Goal: Transaction & Acquisition: Purchase product/service

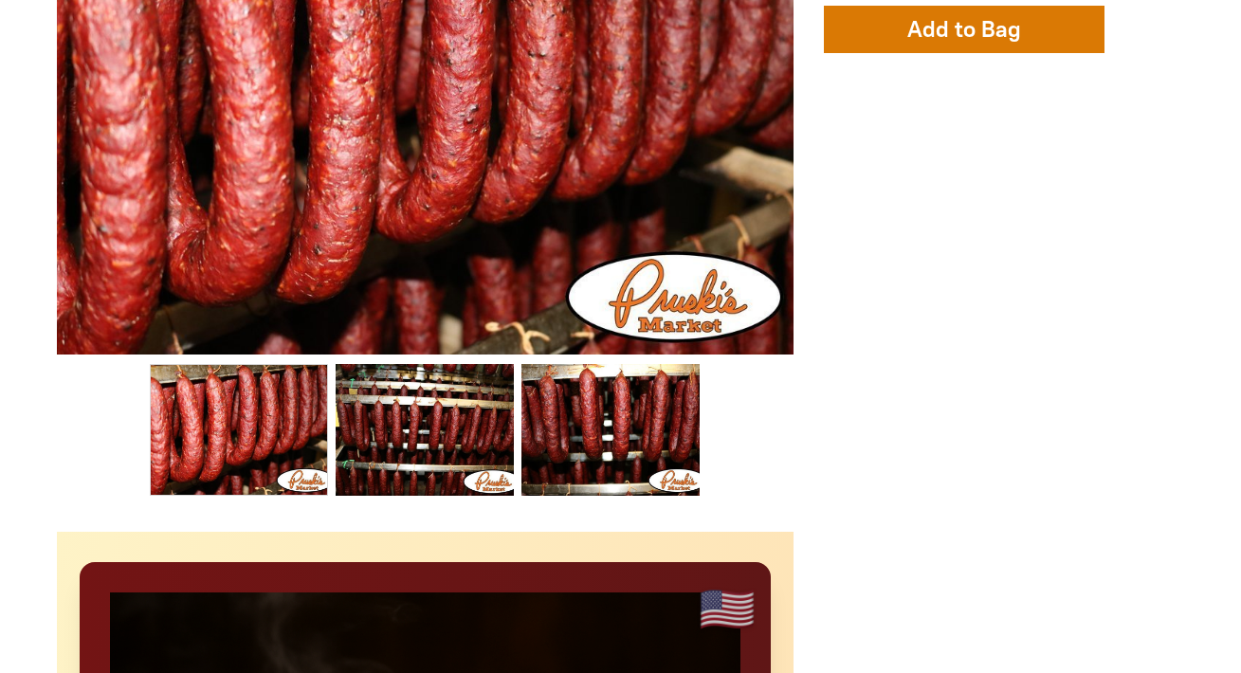
scroll to position [767, 0]
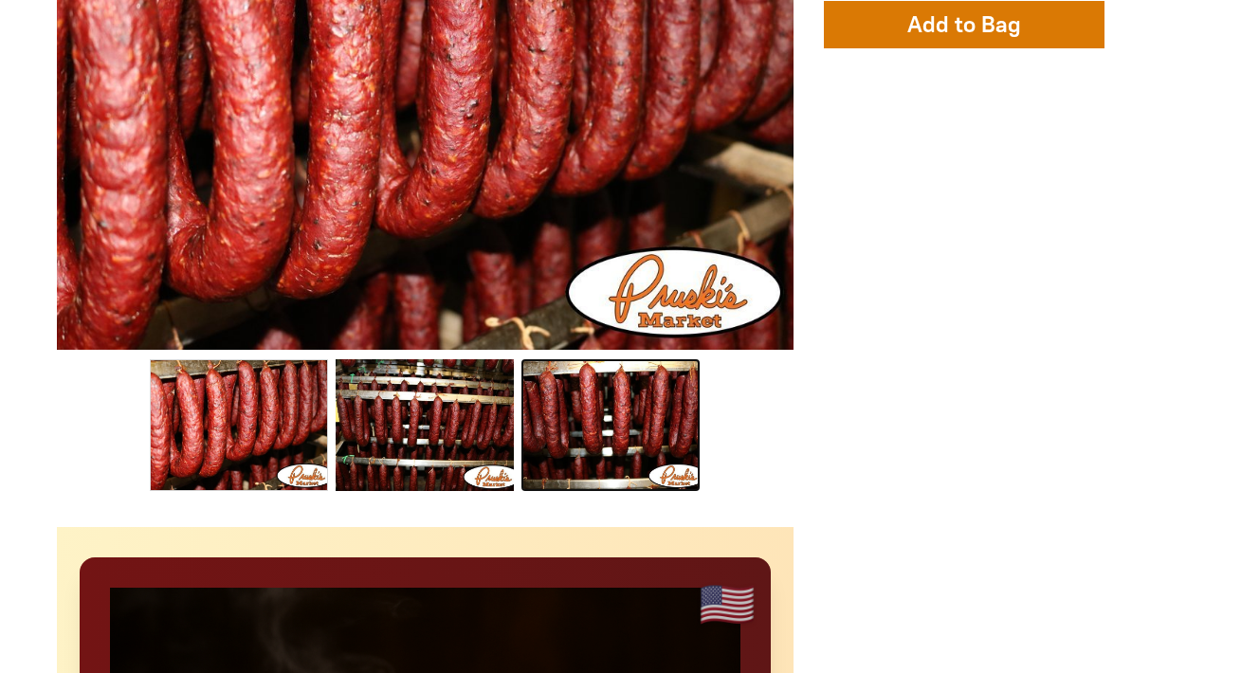
click at [567, 413] on link "Dried Sausage 003 2" at bounding box center [610, 425] width 178 height 132
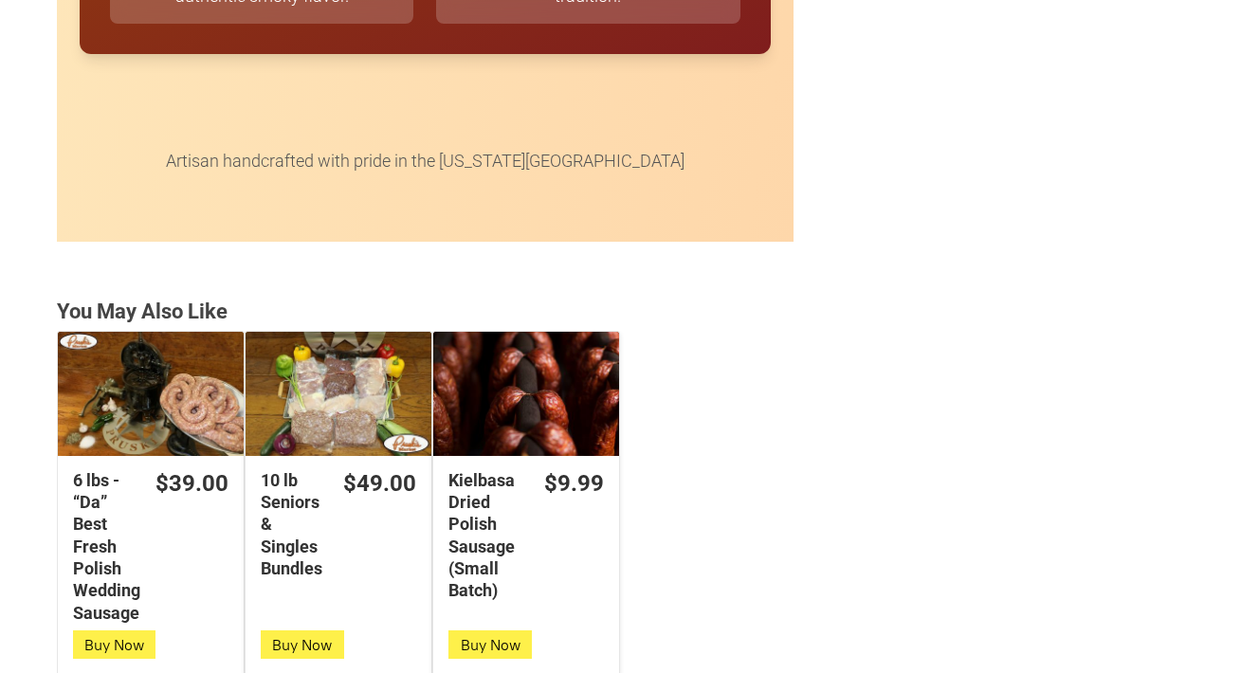
scroll to position [4694, 0]
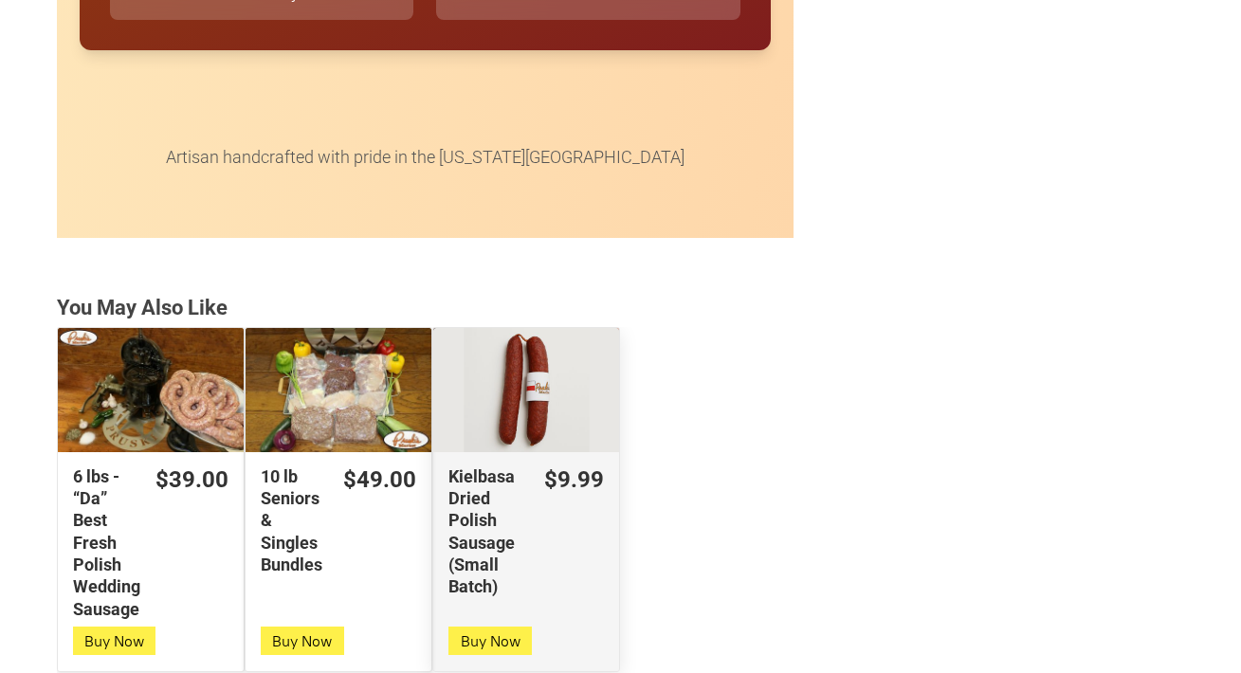
click at [543, 387] on div "Kielbasa Dried Polish Sausage (Small Batch)" at bounding box center [526, 390] width 186 height 124
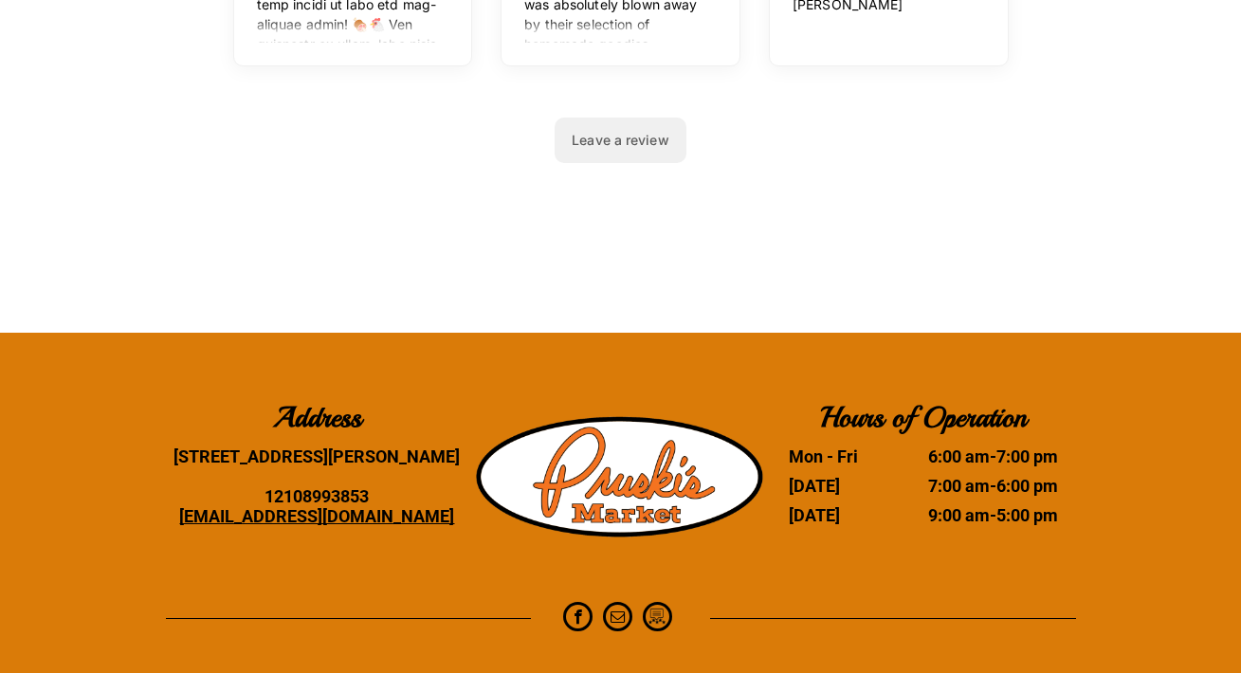
scroll to position [7665, 0]
